Goal: Task Accomplishment & Management: Complete application form

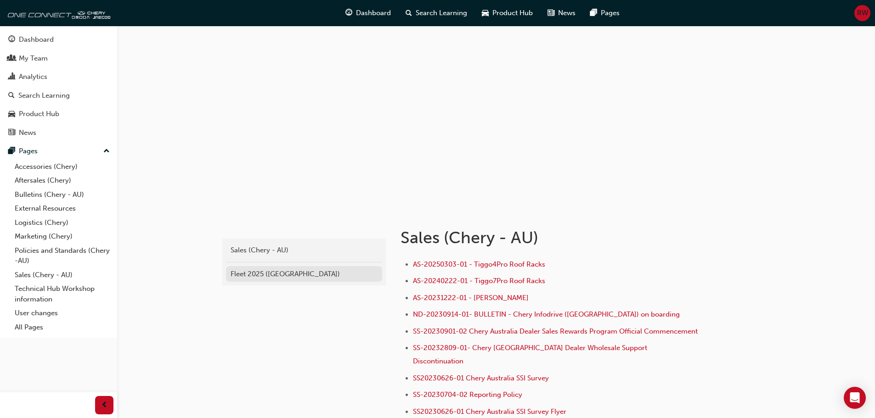
click at [249, 273] on div "Fleet 2025 ([GEOGRAPHIC_DATA])" at bounding box center [304, 274] width 147 height 11
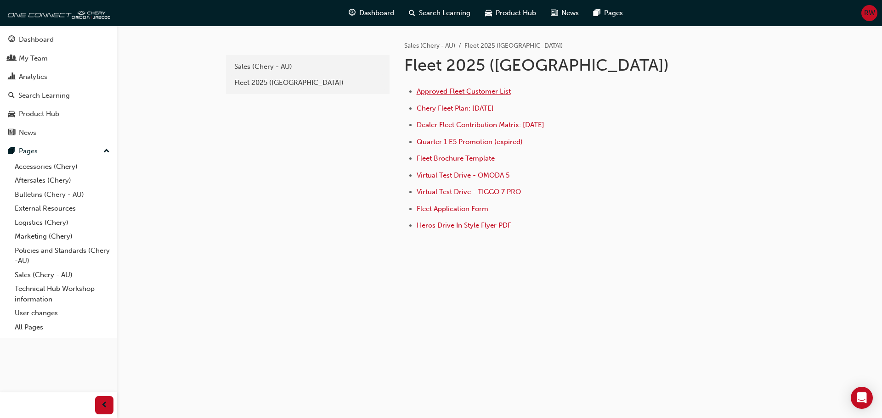
click at [469, 90] on span "Approved Fleet Customer List" at bounding box center [464, 91] width 94 height 8
click at [435, 209] on span "Fleet Application Form" at bounding box center [453, 209] width 72 height 8
